Goal: Navigation & Orientation: Find specific page/section

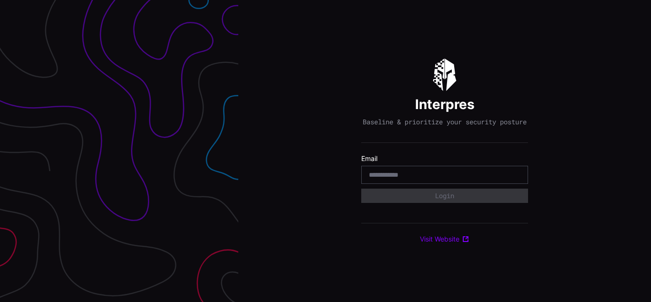
click at [325, 151] on div "Interpres Baseline & prioritize your security posture Email Login Visit Website" at bounding box center [444, 151] width 412 height 302
